Goal: Check status: Check status

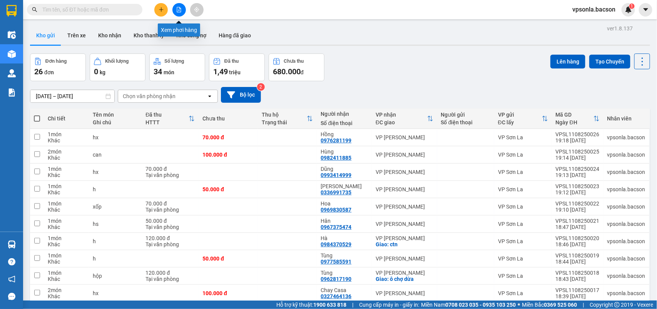
click at [183, 13] on button at bounding box center [178, 9] width 13 height 13
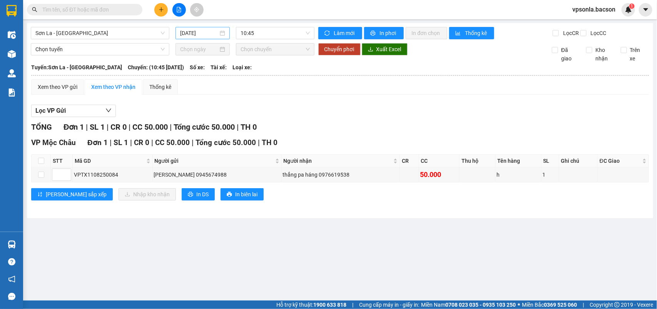
click at [208, 32] on input "[DATE]" at bounding box center [199, 33] width 38 height 8
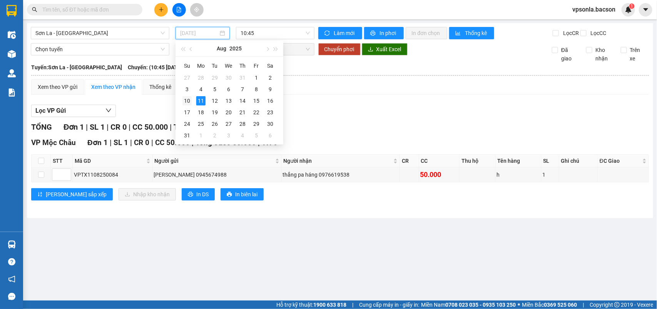
click at [185, 100] on div "10" at bounding box center [186, 100] width 9 height 9
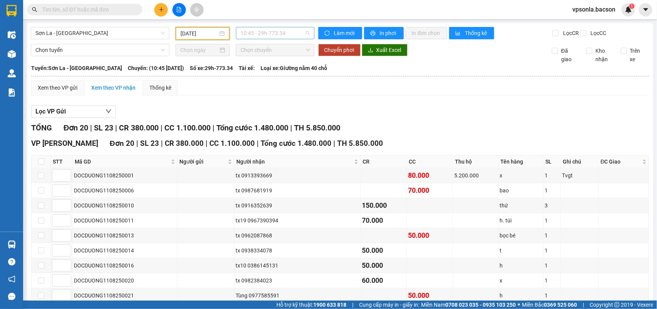
click at [295, 32] on span "10:45 - 29h-773.34" at bounding box center [275, 33] width 69 height 12
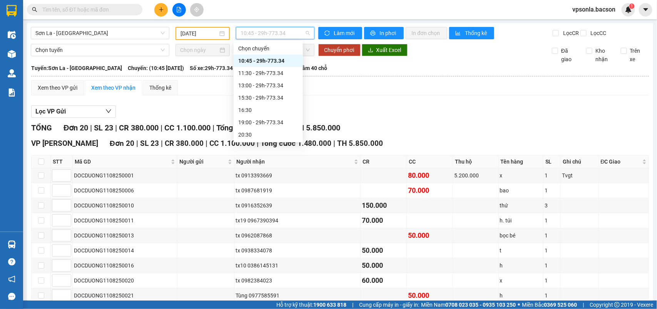
click at [295, 32] on span "10:45 - 29h-773.34" at bounding box center [275, 33] width 69 height 12
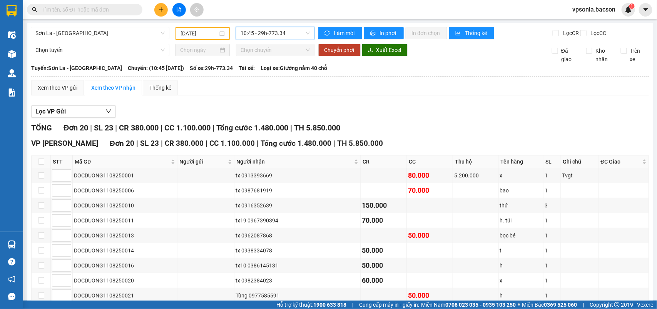
click at [294, 33] on span "10:45 - 29h-773.34" at bounding box center [275, 33] width 69 height 12
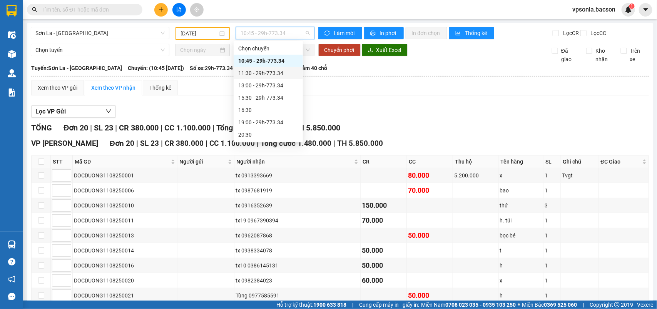
click at [276, 75] on div "11:30 - 29h-773.34" at bounding box center [268, 73] width 60 height 8
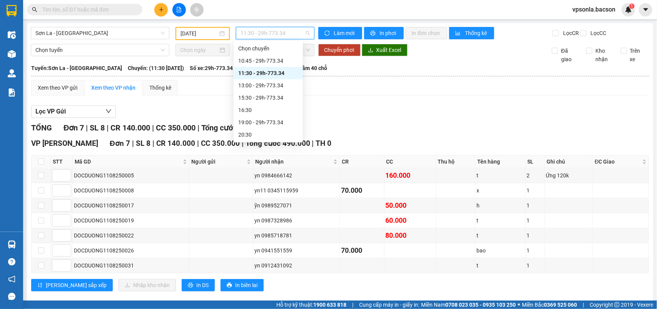
click at [284, 33] on span "11:30 - 29h-773.34" at bounding box center [275, 33] width 69 height 12
click at [266, 89] on div "13:00 - 29h-773.34" at bounding box center [268, 85] width 60 height 8
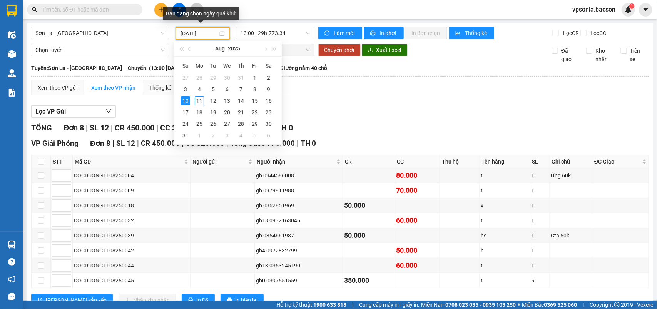
click at [213, 35] on input "[DATE]" at bounding box center [198, 33] width 37 height 8
click at [269, 78] on div "2" at bounding box center [268, 77] width 9 height 9
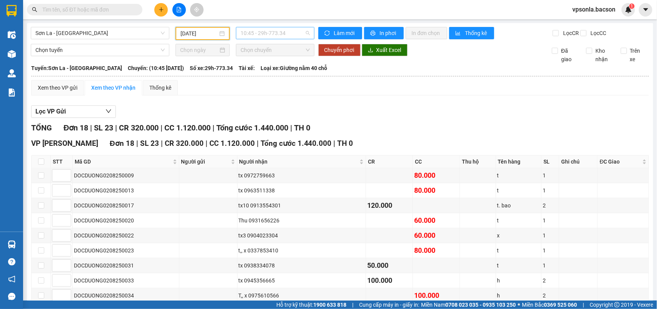
click at [287, 35] on span "10:45 - 29h-773.34" at bounding box center [275, 33] width 69 height 12
click at [213, 35] on input "[DATE]" at bounding box center [198, 33] width 37 height 8
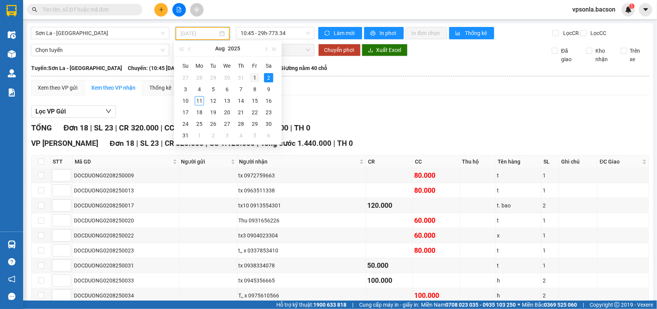
click at [255, 78] on div "1" at bounding box center [254, 77] width 9 height 9
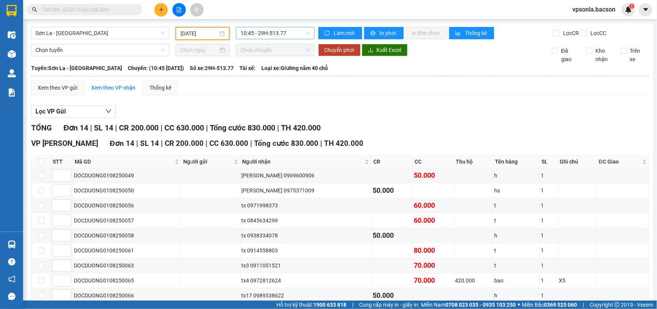
click at [276, 32] on span "10:45 - 29H-513.77" at bounding box center [275, 33] width 69 height 12
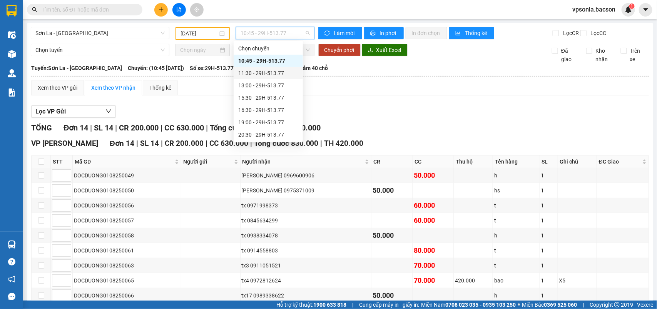
click at [266, 70] on div "11:30 - 29H-513.77" at bounding box center [268, 73] width 60 height 8
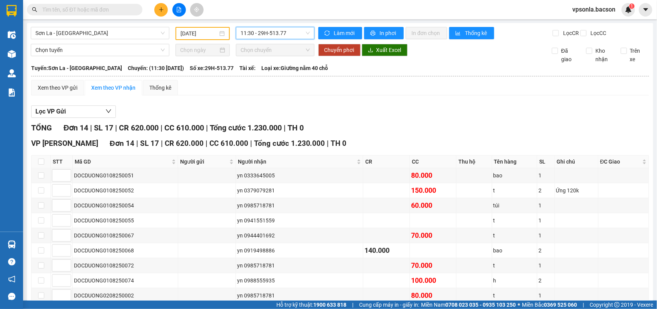
click at [292, 35] on span "11:30 - 29H-513.77" at bounding box center [275, 33] width 69 height 12
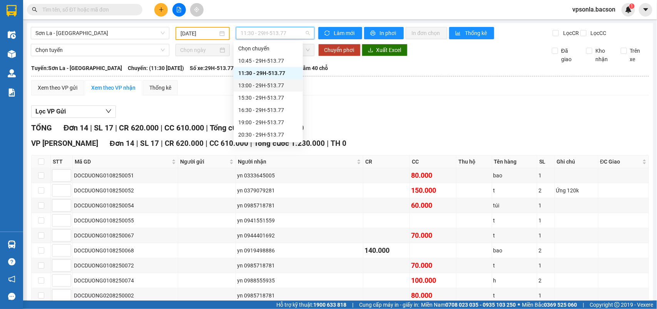
click at [276, 82] on div "13:00 - 29H-513.77" at bounding box center [268, 85] width 60 height 8
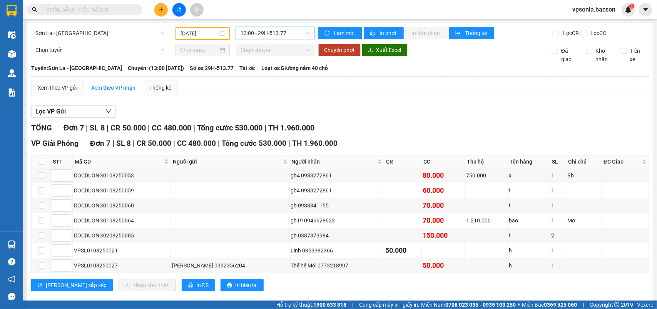
click at [200, 30] on input "[DATE]" at bounding box center [198, 33] width 37 height 8
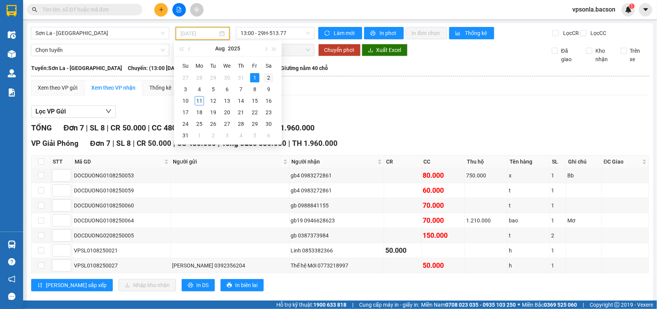
click at [267, 76] on div "2" at bounding box center [268, 77] width 9 height 9
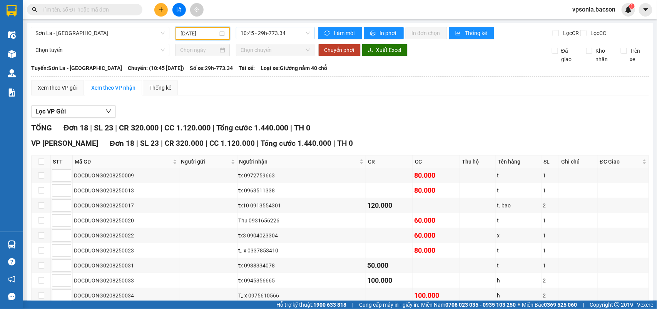
click at [287, 34] on span "10:45 - 29h-773.34" at bounding box center [275, 33] width 69 height 12
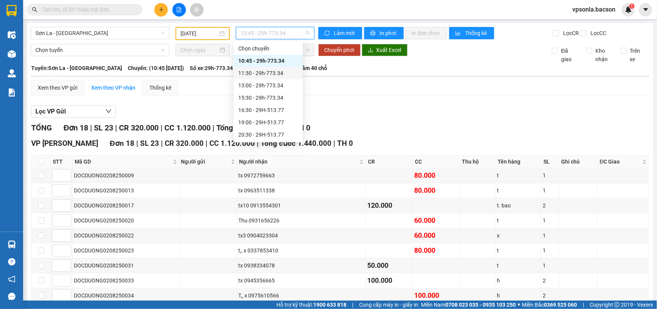
click at [278, 74] on div "11:30 - 29h-773.34" at bounding box center [268, 73] width 60 height 8
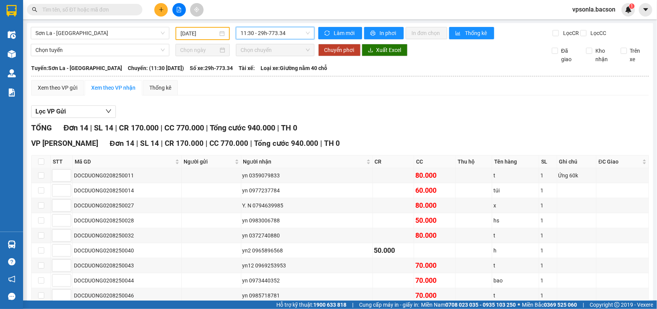
click at [285, 33] on span "11:30 - 29h-773.34" at bounding box center [275, 33] width 69 height 12
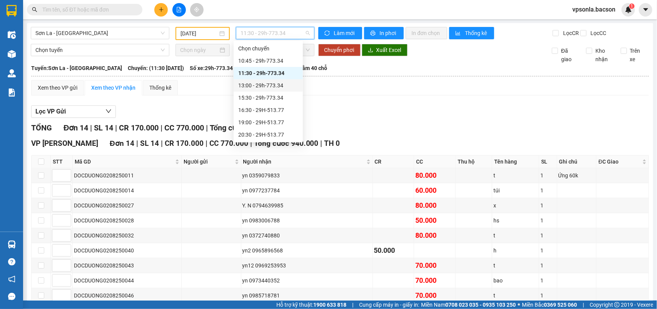
click at [270, 85] on div "13:00 - 29h-773.34" at bounding box center [268, 85] width 60 height 8
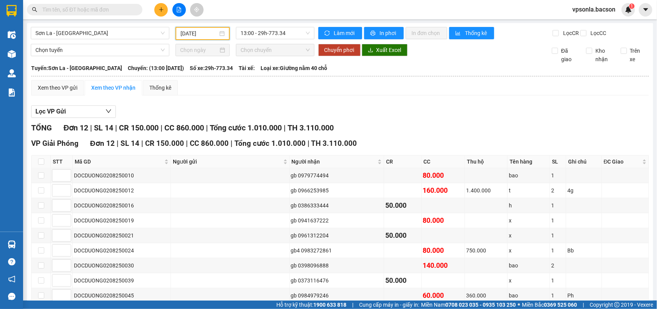
click at [209, 33] on input "[DATE]" at bounding box center [198, 33] width 37 height 8
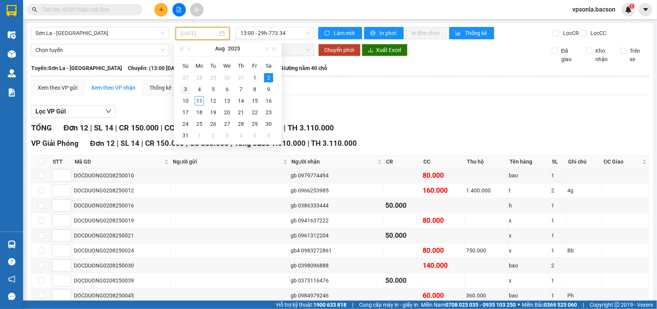
click at [187, 89] on div "3" at bounding box center [185, 89] width 9 height 9
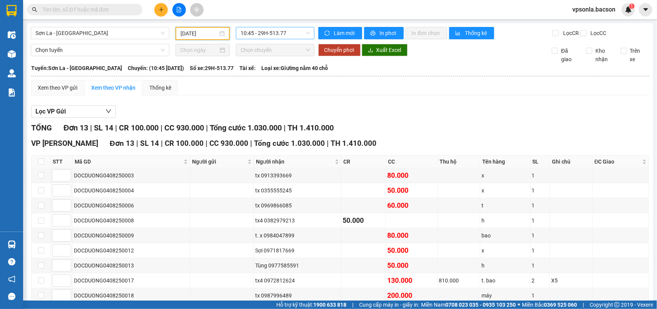
click at [282, 32] on span "10:45 - 29H-513.77" at bounding box center [275, 33] width 69 height 12
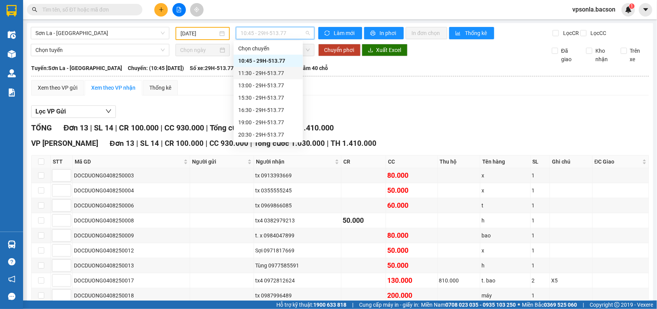
click at [274, 73] on div "11:30 - 29H-513.77" at bounding box center [268, 73] width 60 height 8
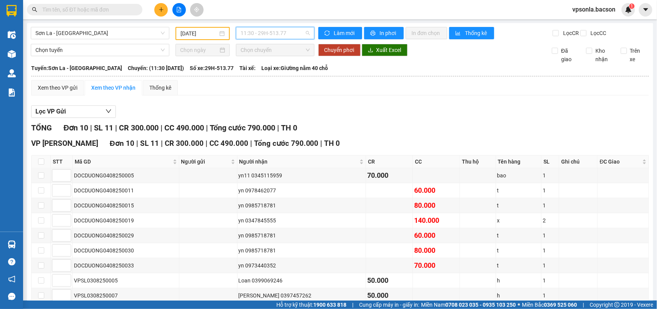
click at [292, 35] on span "11:30 - 29H-513.77" at bounding box center [275, 33] width 69 height 12
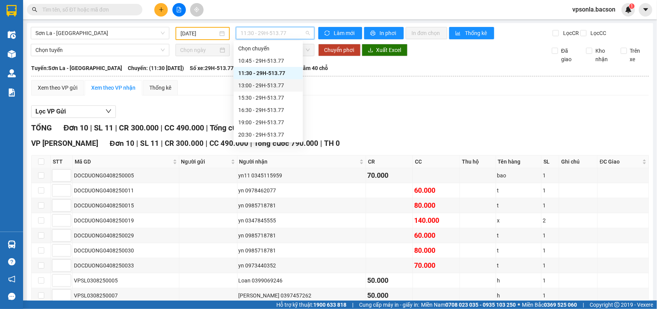
click at [281, 82] on div "13:00 - 29H-513.77" at bounding box center [268, 85] width 60 height 8
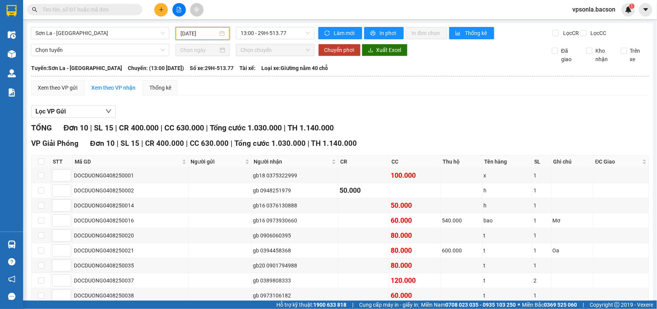
click at [205, 33] on input "[DATE]" at bounding box center [198, 33] width 37 height 8
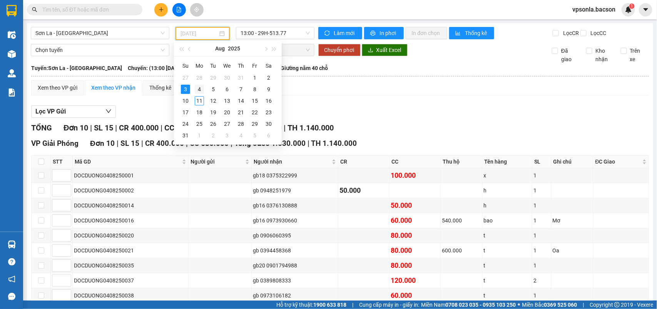
click at [198, 89] on div "4" at bounding box center [199, 89] width 9 height 9
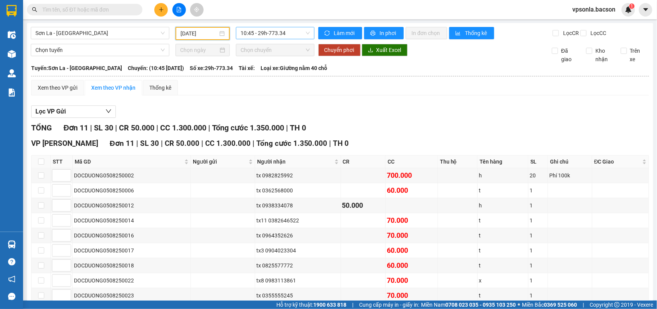
click at [298, 35] on span "10:45 - 29h-773.34" at bounding box center [275, 33] width 69 height 12
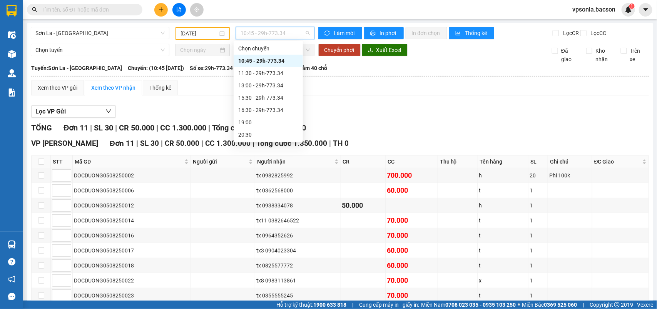
click at [298, 35] on span "10:45 - 29h-773.34" at bounding box center [275, 33] width 69 height 12
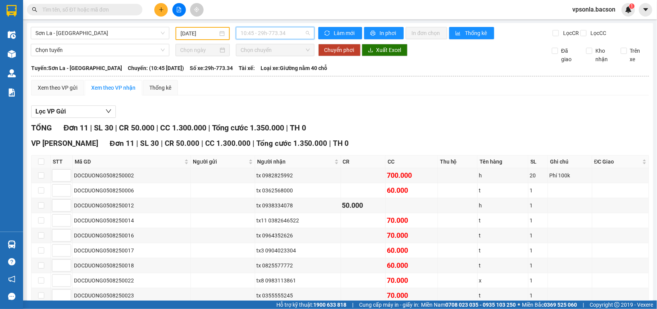
click at [298, 35] on span "10:45 - 29h-773.34" at bounding box center [275, 33] width 69 height 12
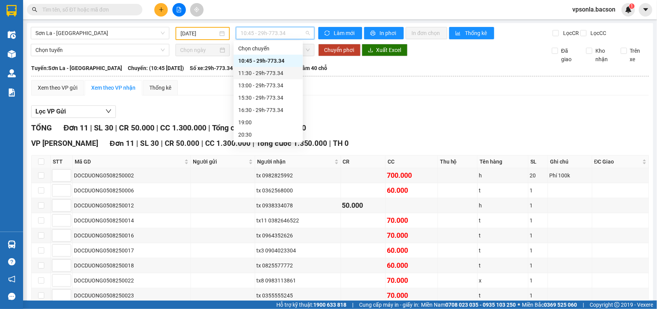
click at [273, 72] on div "11:30 - 29h-773.34" at bounding box center [268, 73] width 60 height 8
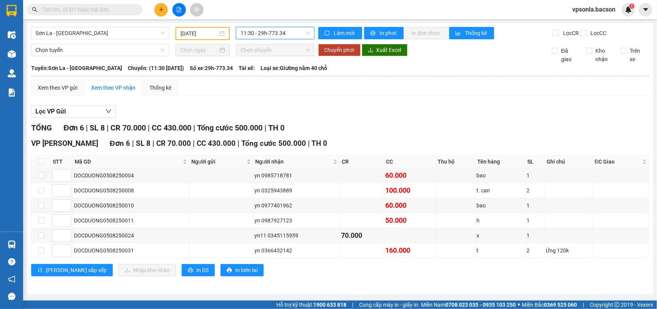
click at [288, 35] on span "11:30 - 29h-773.34" at bounding box center [275, 33] width 69 height 12
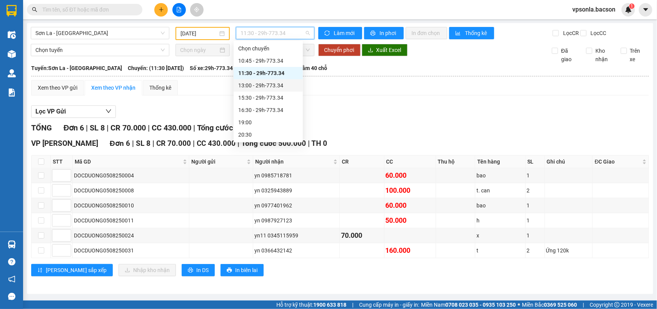
click at [278, 82] on div "13:00 - 29h-773.34" at bounding box center [268, 85] width 60 height 8
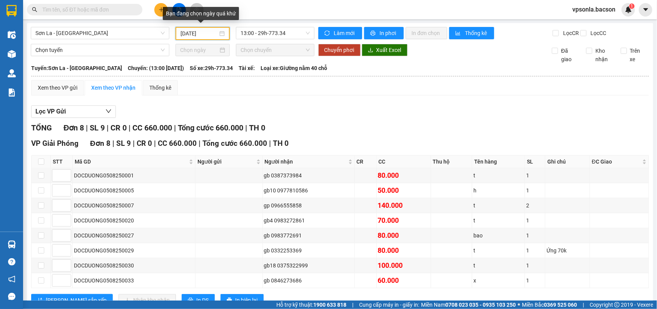
click at [211, 33] on input "[DATE]" at bounding box center [198, 33] width 37 height 8
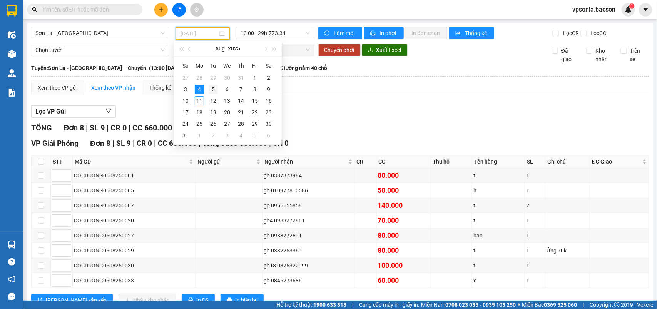
click at [212, 89] on div "5" at bounding box center [213, 89] width 9 height 9
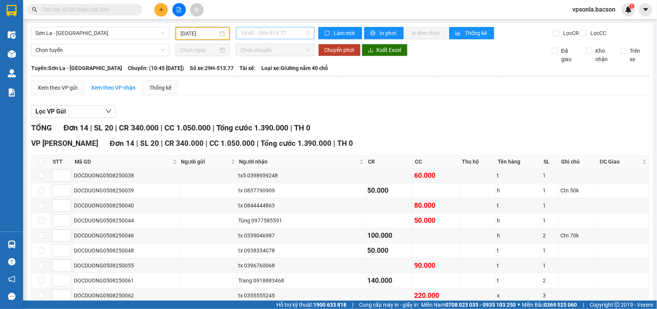
click at [289, 32] on span "10:45 - 29H-513.77" at bounding box center [275, 33] width 69 height 12
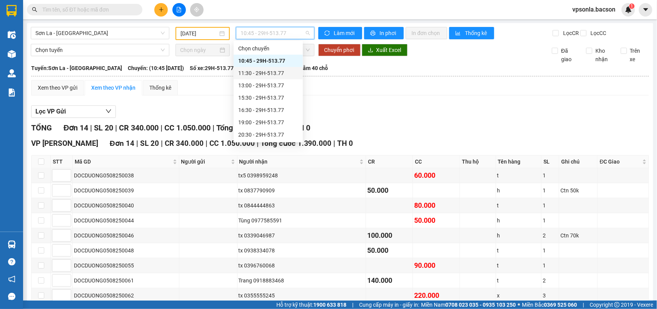
click at [271, 74] on div "11:30 - 29H-513.77" at bounding box center [268, 73] width 60 height 8
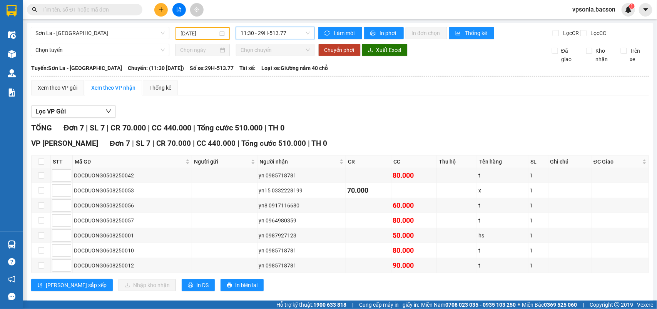
click at [292, 32] on span "11:30 - 29H-513.77" at bounding box center [275, 33] width 69 height 12
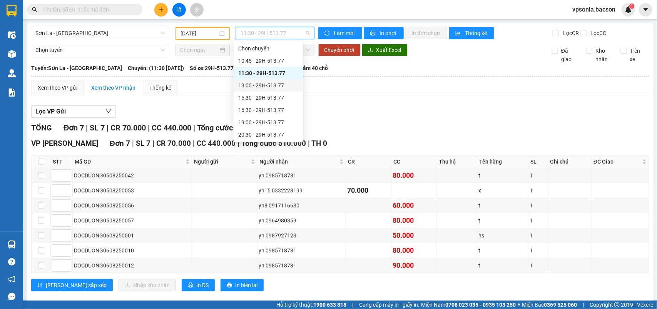
click at [274, 84] on div "13:00 - 29H-513.77" at bounding box center [268, 85] width 60 height 8
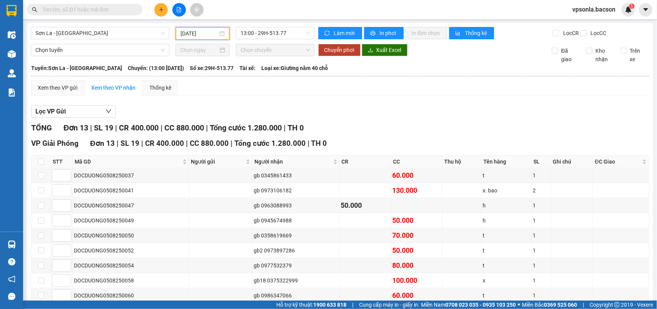
click at [210, 32] on input "[DATE]" at bounding box center [198, 33] width 37 height 8
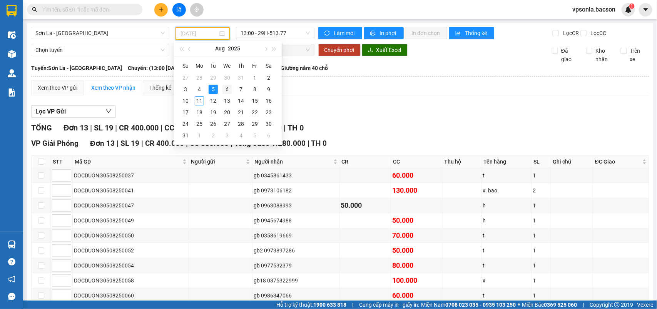
click at [226, 90] on div "6" at bounding box center [226, 89] width 9 height 9
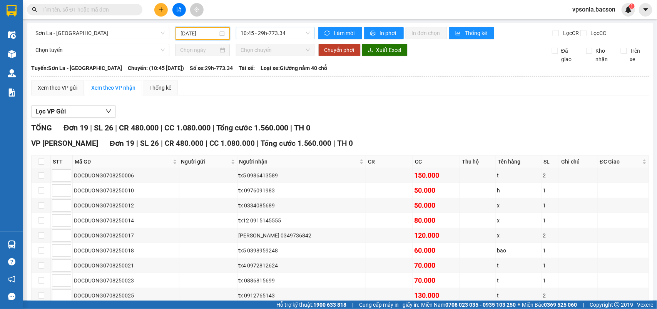
click at [286, 33] on span "10:45 - 29h-773.34" at bounding box center [275, 33] width 69 height 12
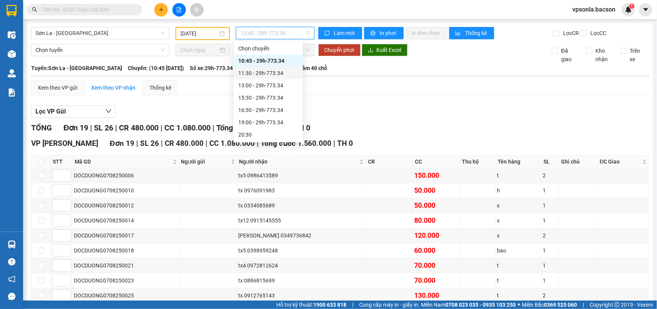
click at [270, 71] on div "11:30 - 29h-773.34" at bounding box center [268, 73] width 60 height 8
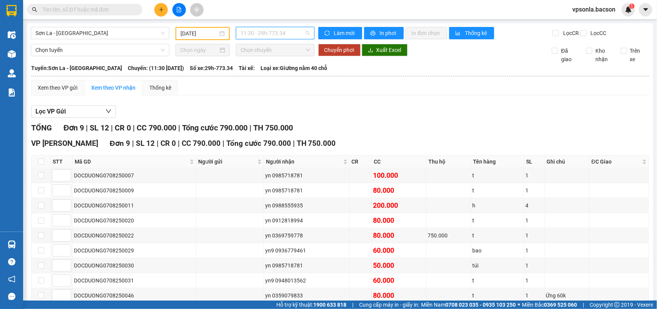
click at [287, 28] on span "11:30 - 29h-773.34" at bounding box center [275, 33] width 69 height 12
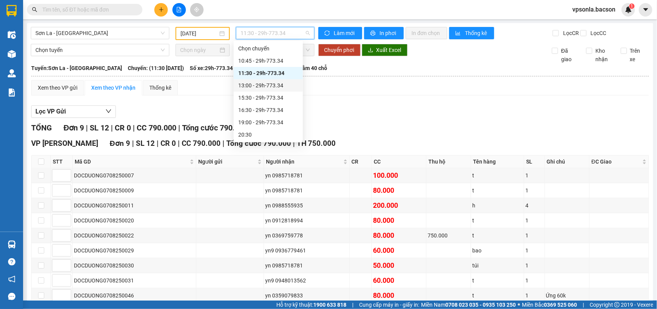
click at [277, 87] on div "13:00 - 29h-773.34" at bounding box center [268, 85] width 60 height 8
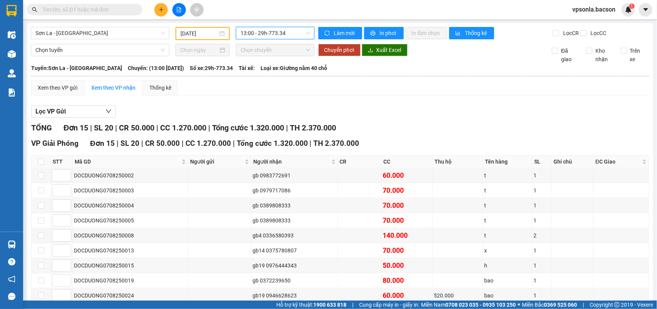
click at [212, 33] on input "[DATE]" at bounding box center [198, 33] width 37 height 8
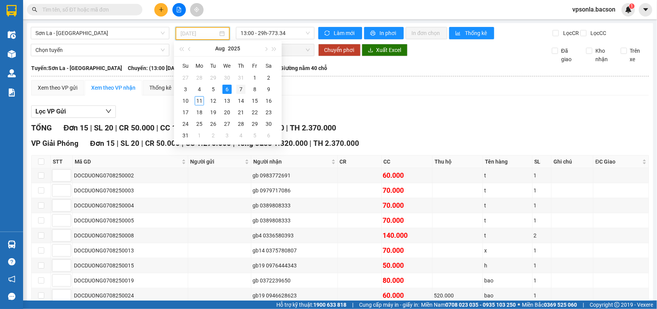
click at [242, 90] on div "7" at bounding box center [240, 89] width 9 height 9
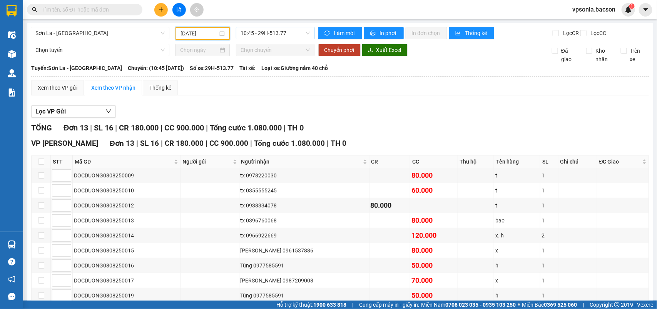
click at [289, 33] on span "10:45 - 29H-513.77" at bounding box center [275, 33] width 69 height 12
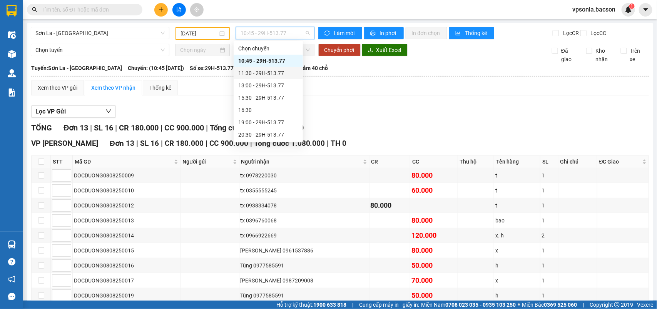
click at [273, 70] on div "11:30 - 29H-513.77" at bounding box center [268, 73] width 60 height 8
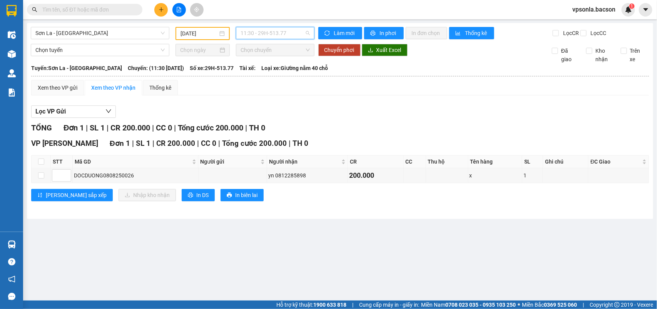
click at [287, 30] on span "11:30 - 29H-513.77" at bounding box center [275, 33] width 69 height 12
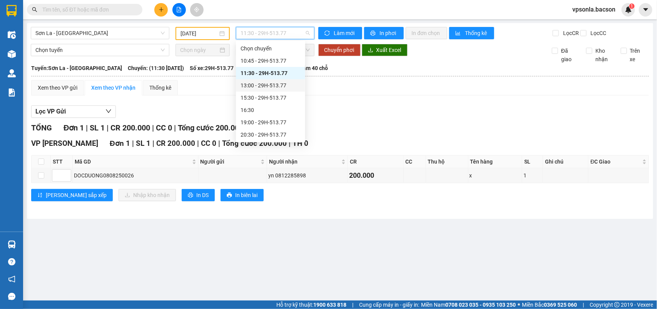
click at [279, 83] on div "13:00 - 29H-513.77" at bounding box center [271, 85] width 60 height 8
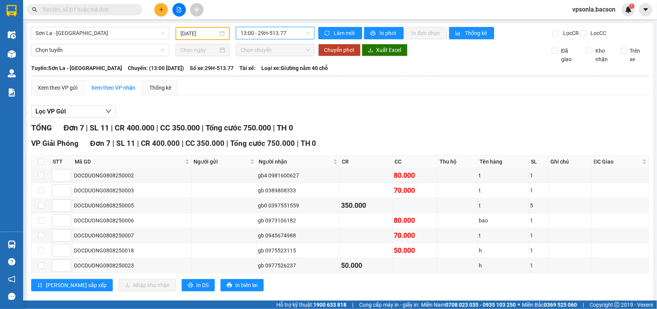
click at [208, 33] on input "[DATE]" at bounding box center [198, 33] width 37 height 8
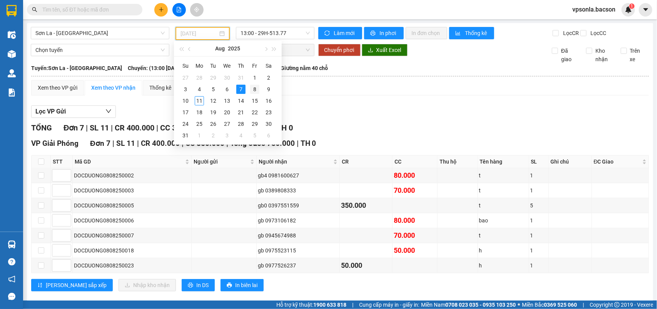
click at [255, 90] on div "8" at bounding box center [254, 89] width 9 height 9
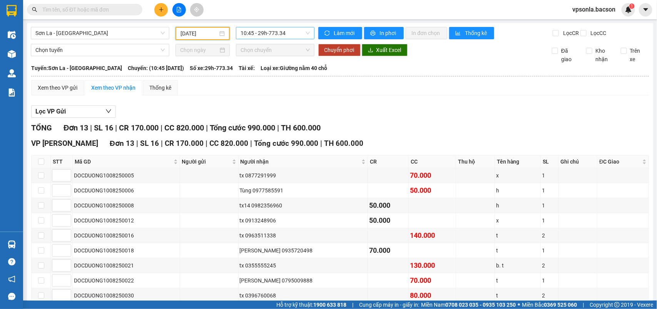
click at [288, 33] on span "10:45 - 29h-773.34" at bounding box center [275, 33] width 69 height 12
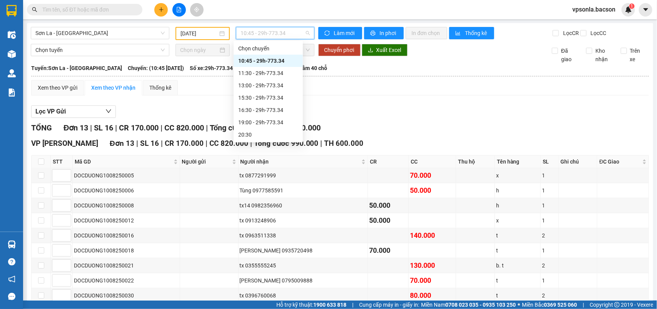
click at [275, 60] on div "10:45 - 29h-773.34" at bounding box center [268, 61] width 60 height 8
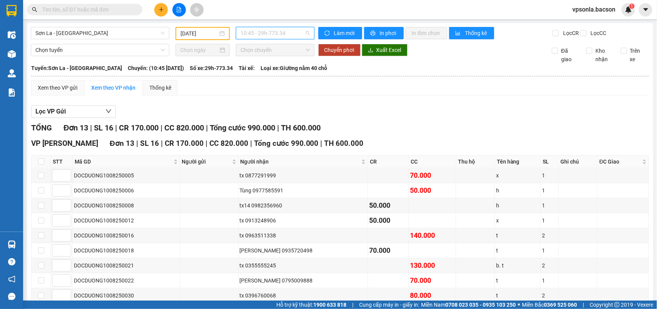
click at [292, 31] on span "10:45 - 29h-773.34" at bounding box center [275, 33] width 69 height 12
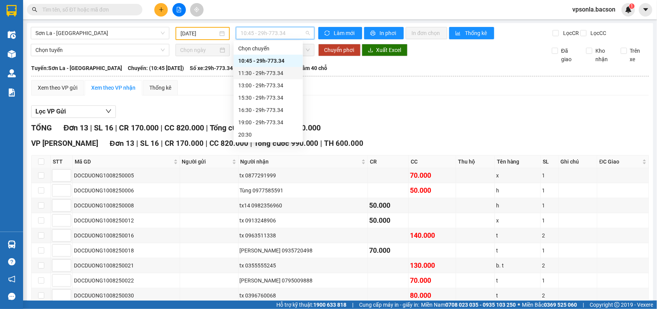
click at [275, 74] on div "11:30 - 29h-773.34" at bounding box center [268, 73] width 60 height 8
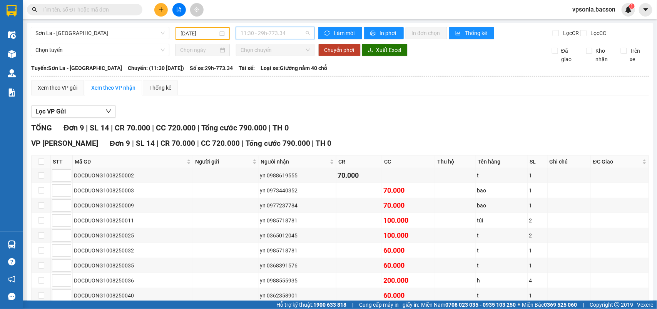
click at [296, 33] on span "11:30 - 29h-773.34" at bounding box center [275, 33] width 69 height 12
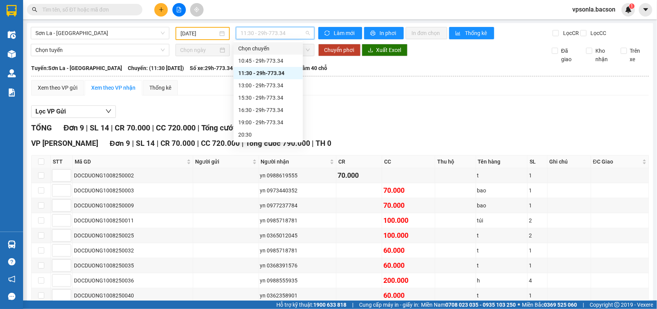
click at [436, 106] on div "Xem theo VP gửi Xem theo [PERSON_NAME] Thống kê Lọc VP Gửi [PERSON_NAME] 9 | S…" at bounding box center [340, 205] width 618 height 251
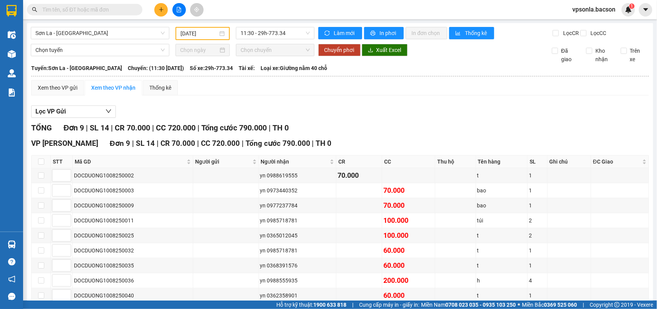
click at [208, 30] on input "[DATE]" at bounding box center [198, 33] width 37 height 8
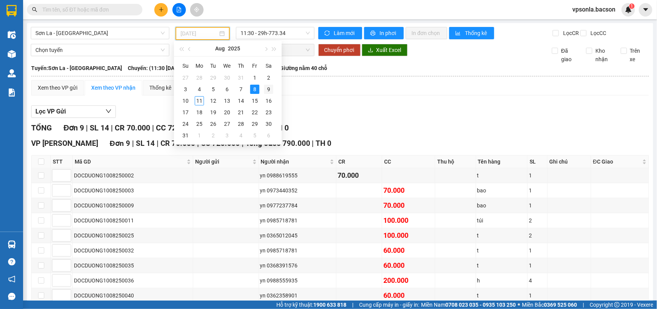
click at [268, 89] on div "9" at bounding box center [268, 89] width 9 height 9
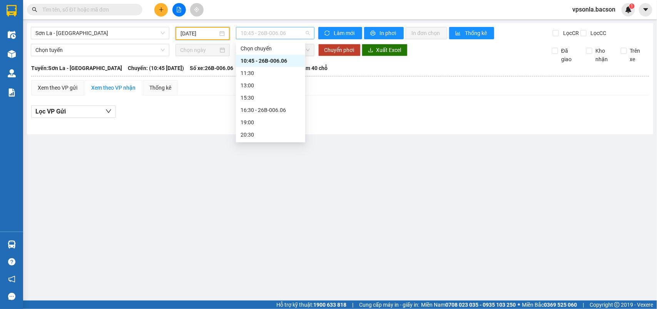
click at [294, 31] on span "10:45 - 26B-006.06" at bounding box center [275, 33] width 69 height 12
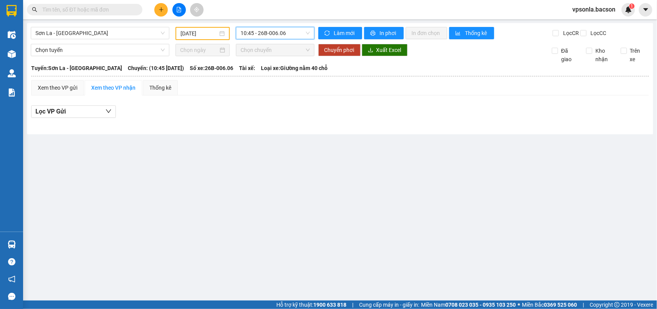
click at [215, 29] on input "[DATE]" at bounding box center [198, 33] width 37 height 8
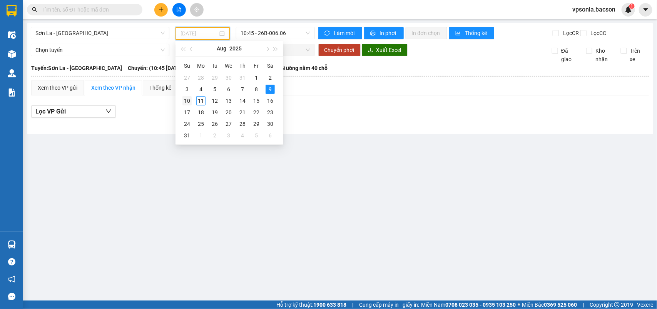
click at [187, 102] on div "10" at bounding box center [186, 100] width 9 height 9
type input "[DATE]"
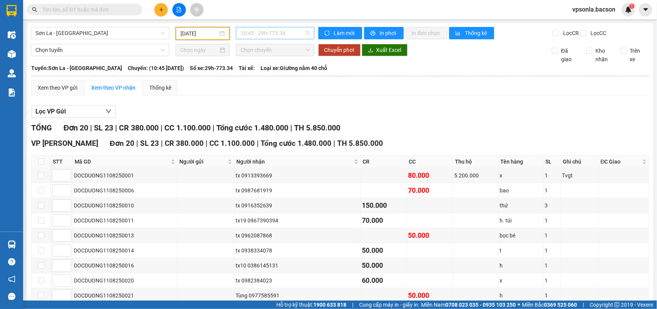
click at [294, 31] on span "10:45 - 29h-773.34" at bounding box center [275, 33] width 69 height 12
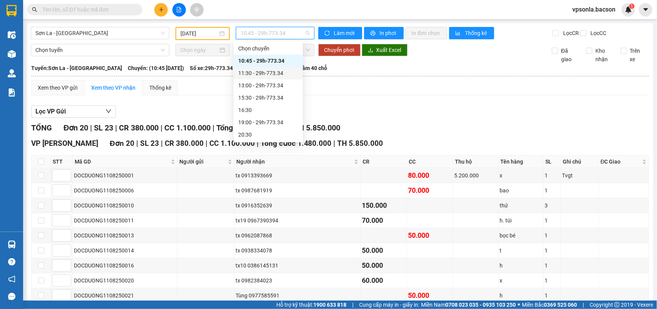
click at [276, 70] on div "11:30 - 29h-773.34" at bounding box center [268, 73] width 60 height 8
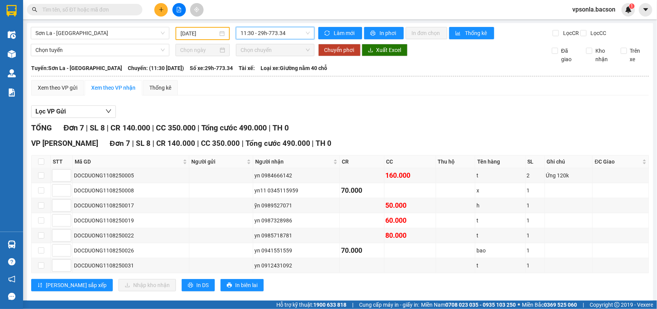
click at [287, 33] on span "11:30 - 29h-773.34" at bounding box center [275, 33] width 69 height 12
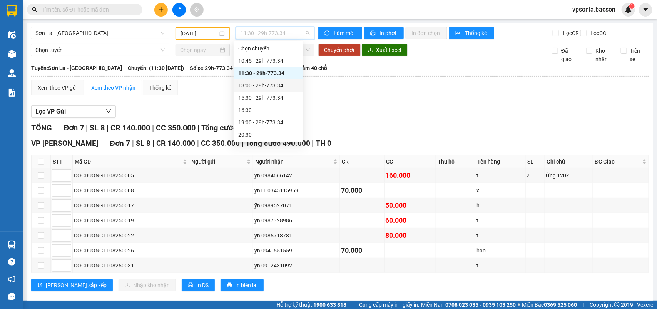
click at [276, 84] on div "13:00 - 29h-773.34" at bounding box center [268, 85] width 60 height 8
